Goal: Task Accomplishment & Management: Use online tool/utility

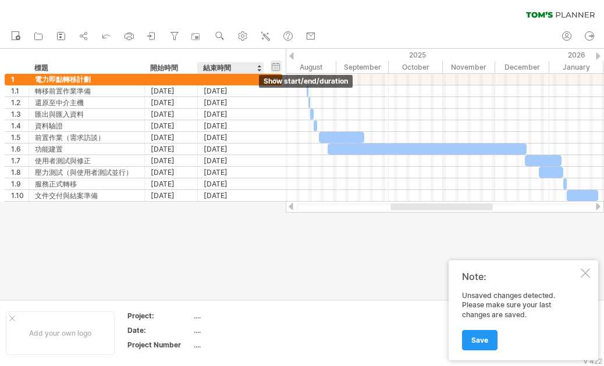
click at [279, 67] on div "hide start/end/duration show start/end/duration" at bounding box center [275, 66] width 11 height 12
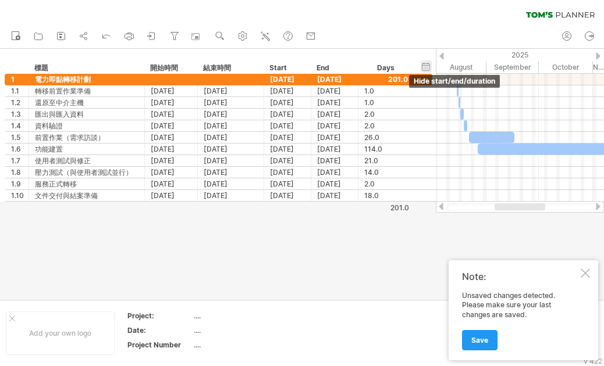
click at [426, 67] on div "hide start/end/duration show start/end/duration" at bounding box center [425, 66] width 11 height 12
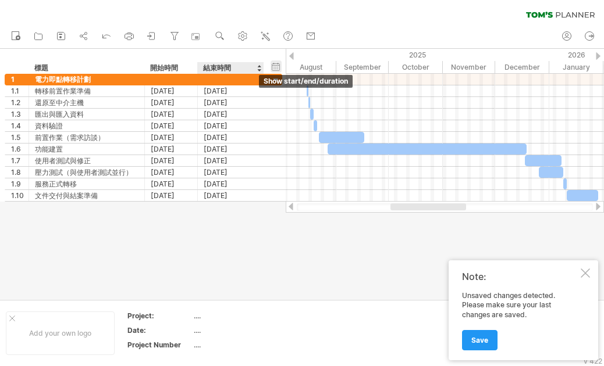
click at [273, 65] on div "hide start/end/duration show start/end/duration" at bounding box center [275, 66] width 11 height 12
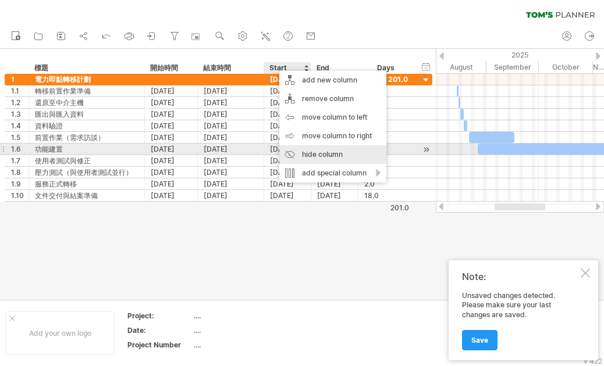
click at [313, 152] on div "hide column" at bounding box center [332, 154] width 107 height 19
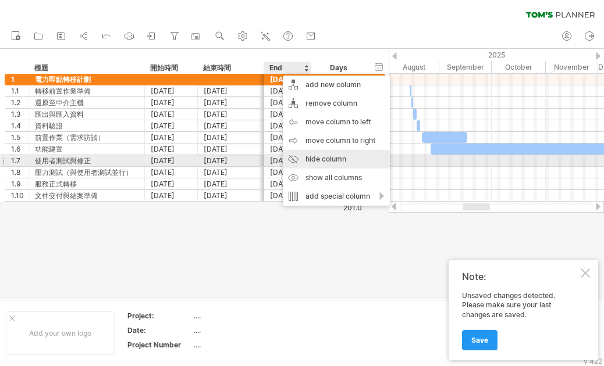
click at [313, 157] on div "hide column" at bounding box center [336, 159] width 107 height 19
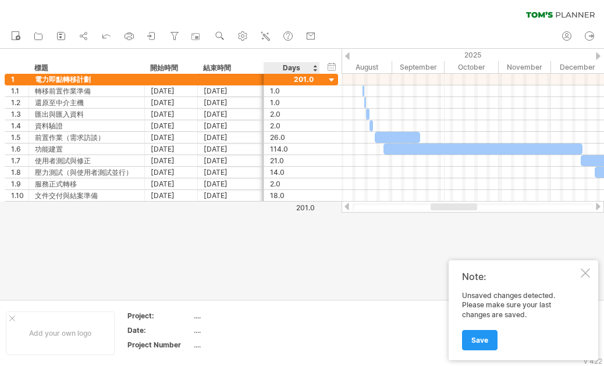
click at [294, 66] on div "Days" at bounding box center [290, 68] width 55 height 12
click at [291, 66] on div "Days" at bounding box center [290, 68] width 55 height 12
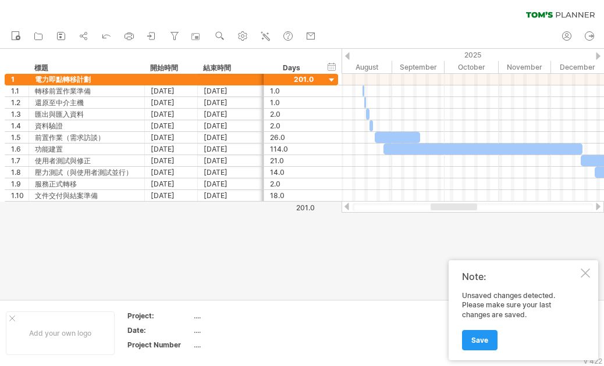
click at [372, 235] on div at bounding box center [302, 174] width 604 height 251
click at [381, 235] on div at bounding box center [302, 174] width 604 height 251
click at [298, 206] on div "201.0" at bounding box center [290, 208] width 50 height 9
click at [301, 76] on div at bounding box center [292, 79] width 44 height 11
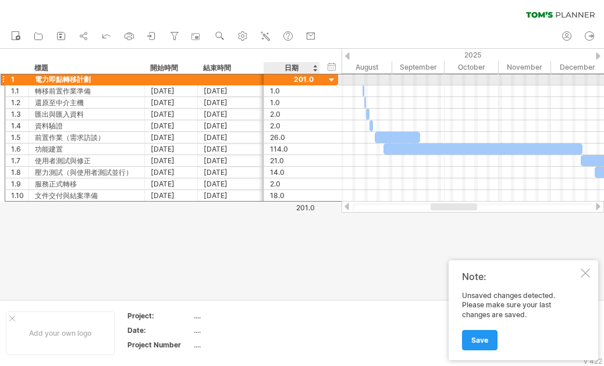
click at [298, 77] on div at bounding box center [292, 79] width 44 height 11
type input "*"
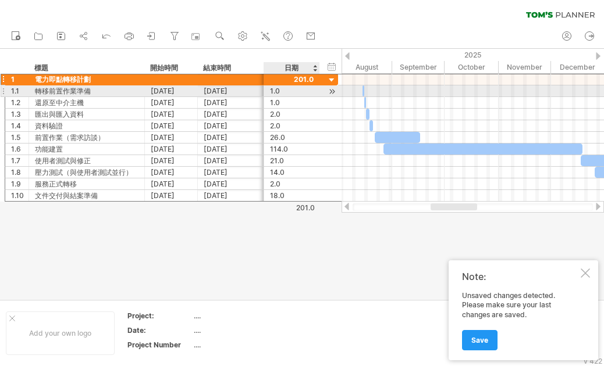
type input "*"
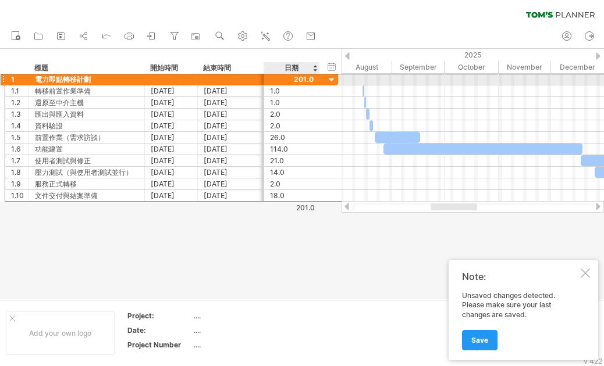
click at [292, 77] on div at bounding box center [292, 79] width 44 height 11
click at [304, 76] on div at bounding box center [292, 79] width 44 height 11
click at [300, 78] on div at bounding box center [292, 79] width 44 height 11
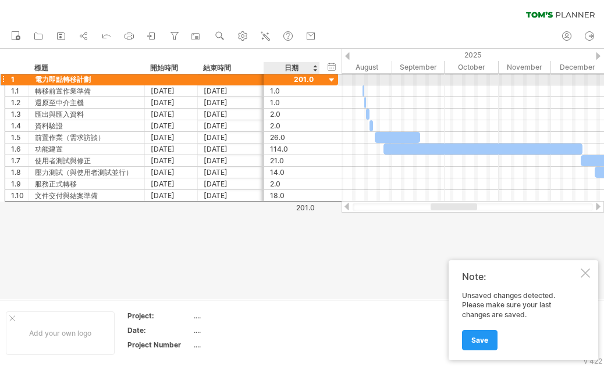
click at [299, 79] on div at bounding box center [292, 79] width 44 height 11
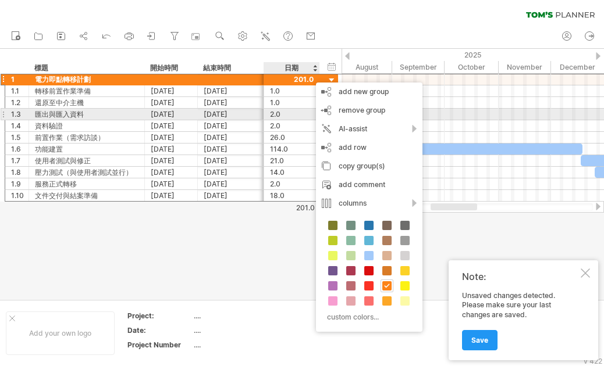
click at [441, 117] on div at bounding box center [472, 115] width 262 height 12
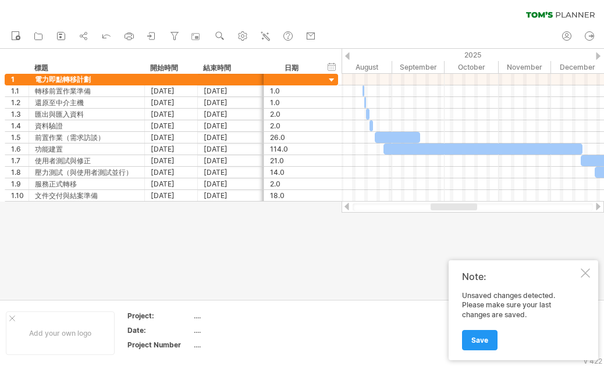
click at [370, 267] on div at bounding box center [302, 174] width 604 height 251
click at [292, 66] on div "日期" at bounding box center [290, 68] width 55 height 12
click at [294, 65] on div "日期" at bounding box center [290, 68] width 55 height 12
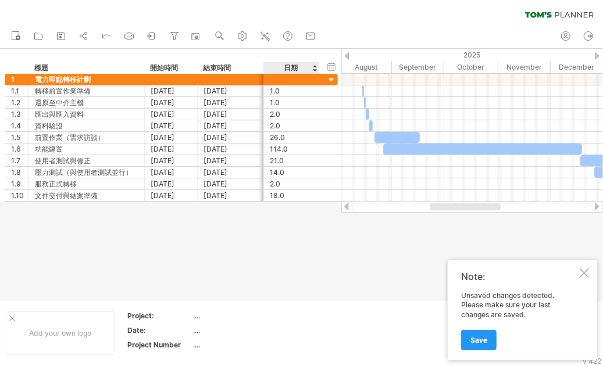
click at [294, 65] on div "日期" at bounding box center [290, 68] width 55 height 12
click at [479, 85] on div at bounding box center [472, 91] width 262 height 12
click at [464, 71] on div "October" at bounding box center [471, 67] width 54 height 12
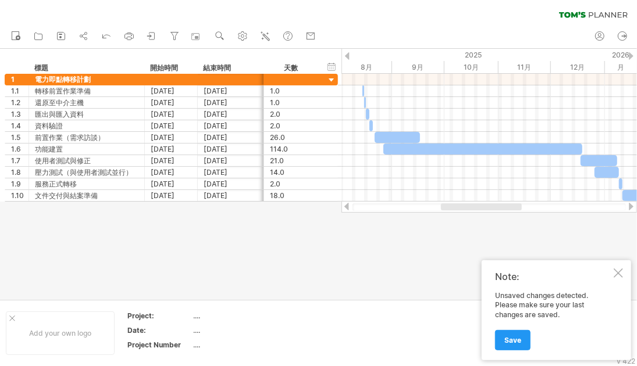
click at [518, 204] on div at bounding box center [481, 207] width 81 height 7
click at [513, 244] on div at bounding box center [318, 174] width 637 height 251
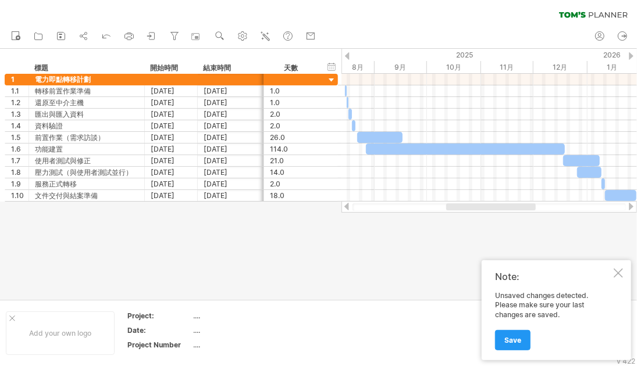
click at [497, 207] on div at bounding box center [491, 207] width 90 height 7
click at [603, 277] on div at bounding box center [617, 273] width 9 height 9
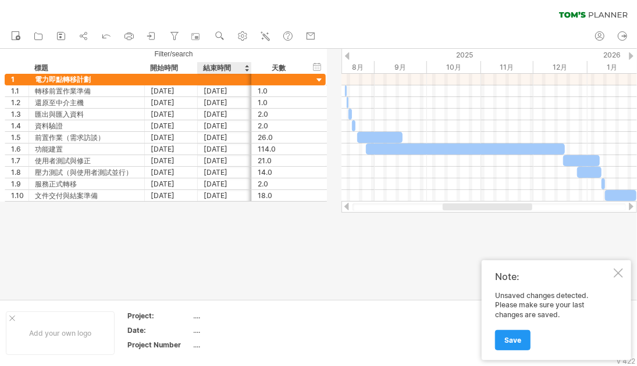
drag, startPoint x: 261, startPoint y: 67, endPoint x: 249, endPoint y: 66, distance: 12.3
click at [249, 66] on div at bounding box center [251, 68] width 4 height 12
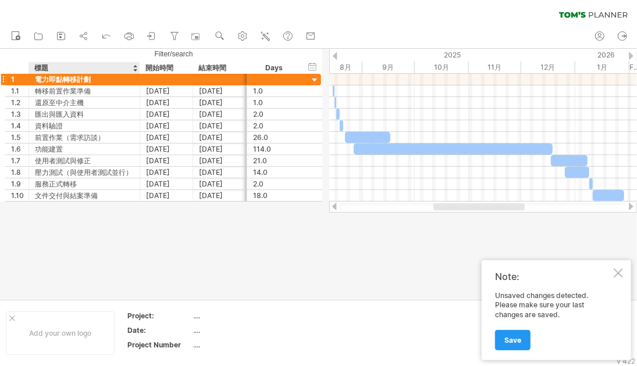
drag, startPoint x: 143, startPoint y: 69, endPoint x: 138, endPoint y: 77, distance: 8.9
click at [138, 77] on div "Trying to reach [DOMAIN_NAME] Connected again... 0% clear filter new 1" at bounding box center [318, 183] width 637 height 366
